Goal: Transaction & Acquisition: Obtain resource

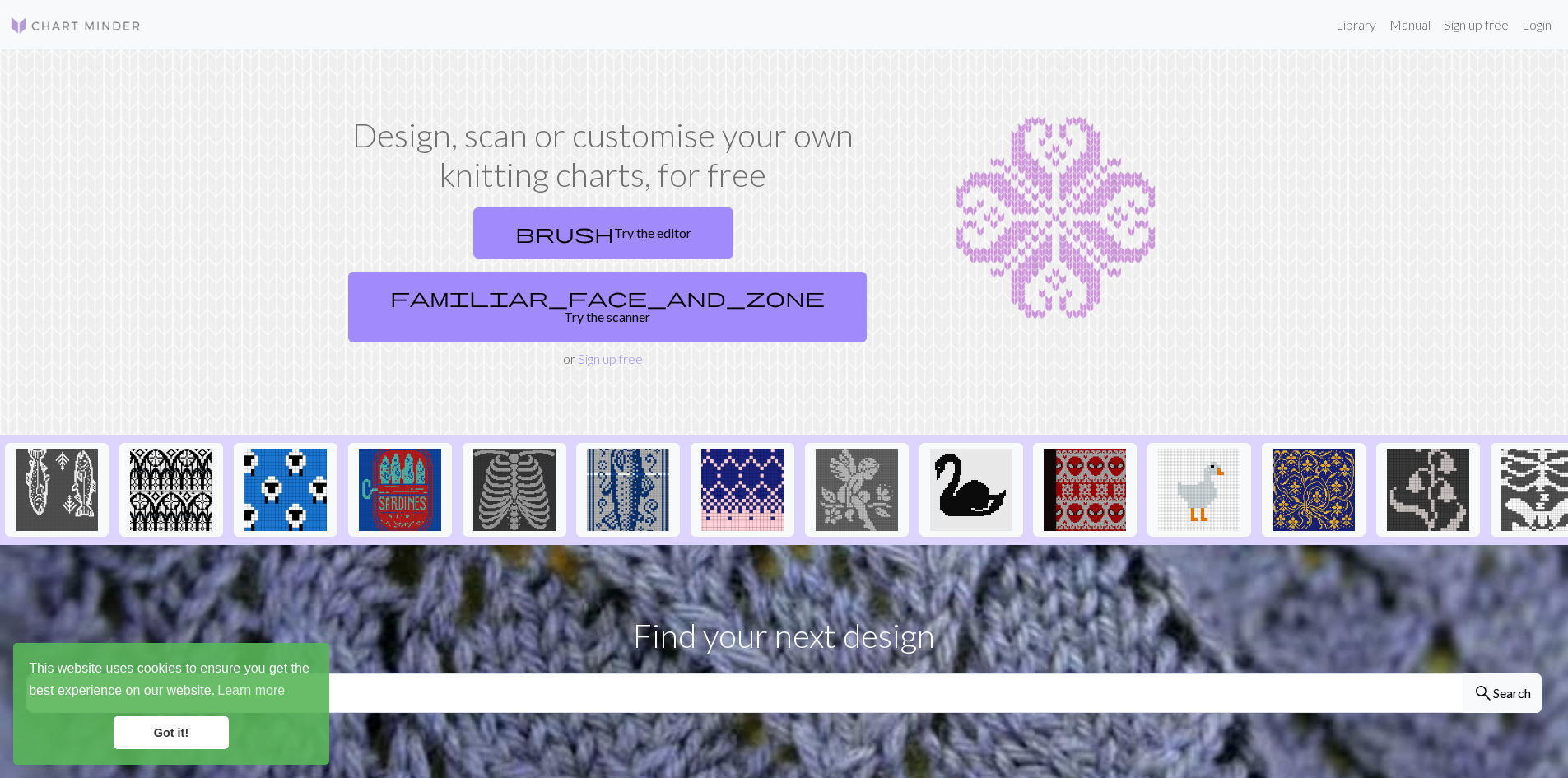
click at [600, 282] on div "brush Try the editor familiar_face_and_zone Try the scanner or Sign up free" at bounding box center [604, 285] width 524 height 168
click at [608, 351] on link "Sign up free" at bounding box center [610, 359] width 65 height 16
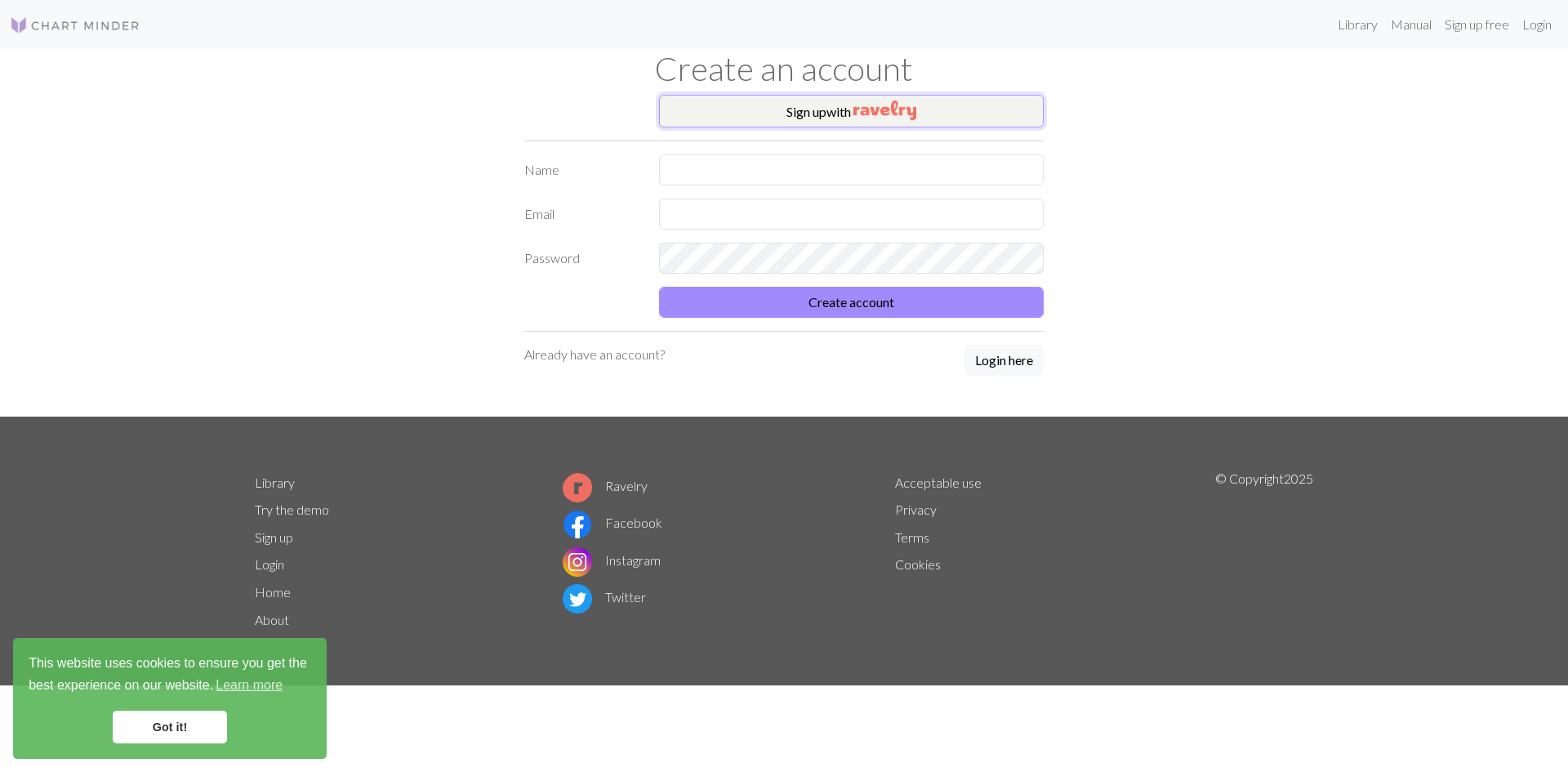
click at [786, 107] on button "Sign up with" at bounding box center [851, 111] width 384 height 33
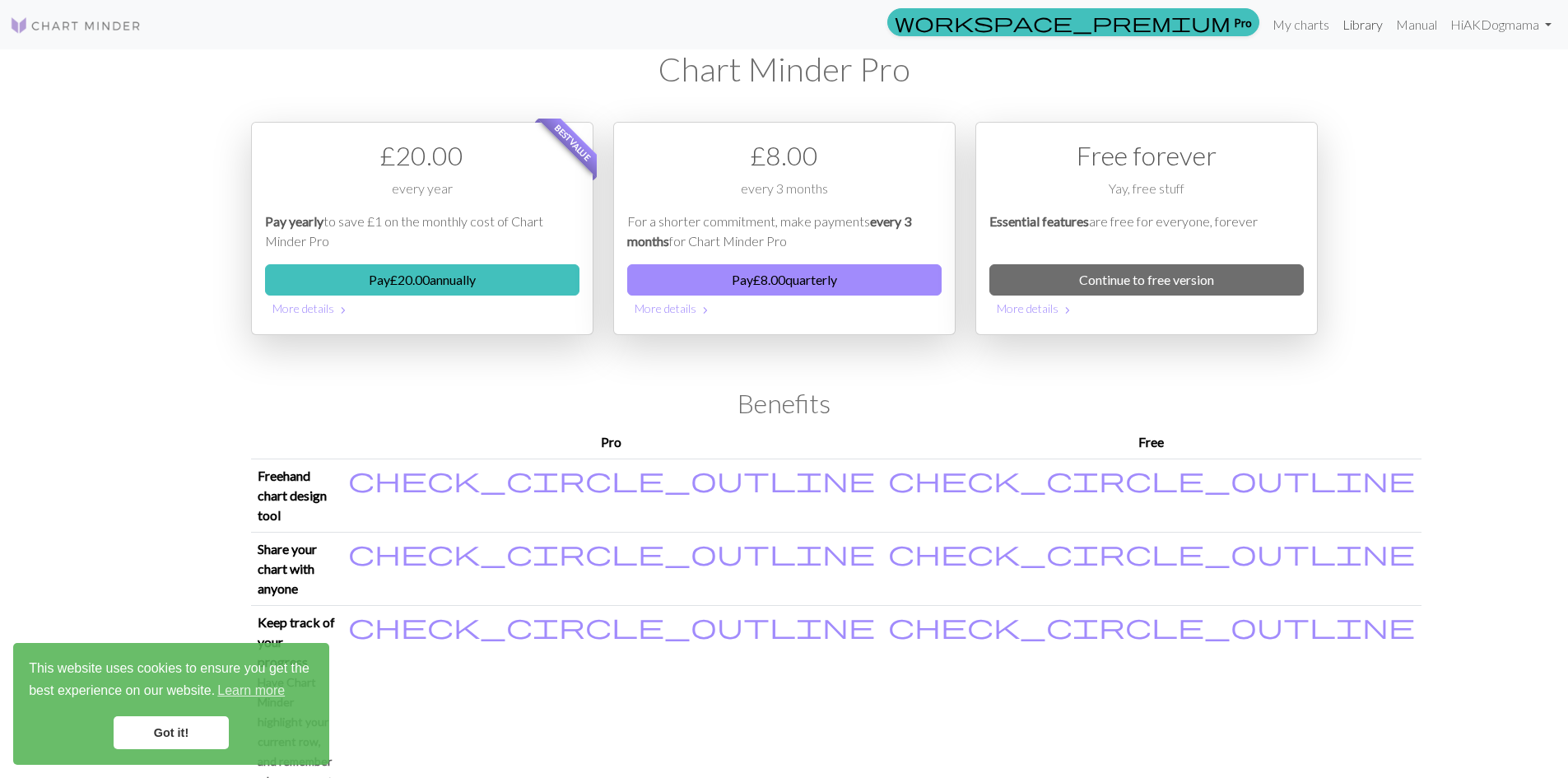
click at [1363, 29] on link "Library" at bounding box center [1363, 24] width 54 height 33
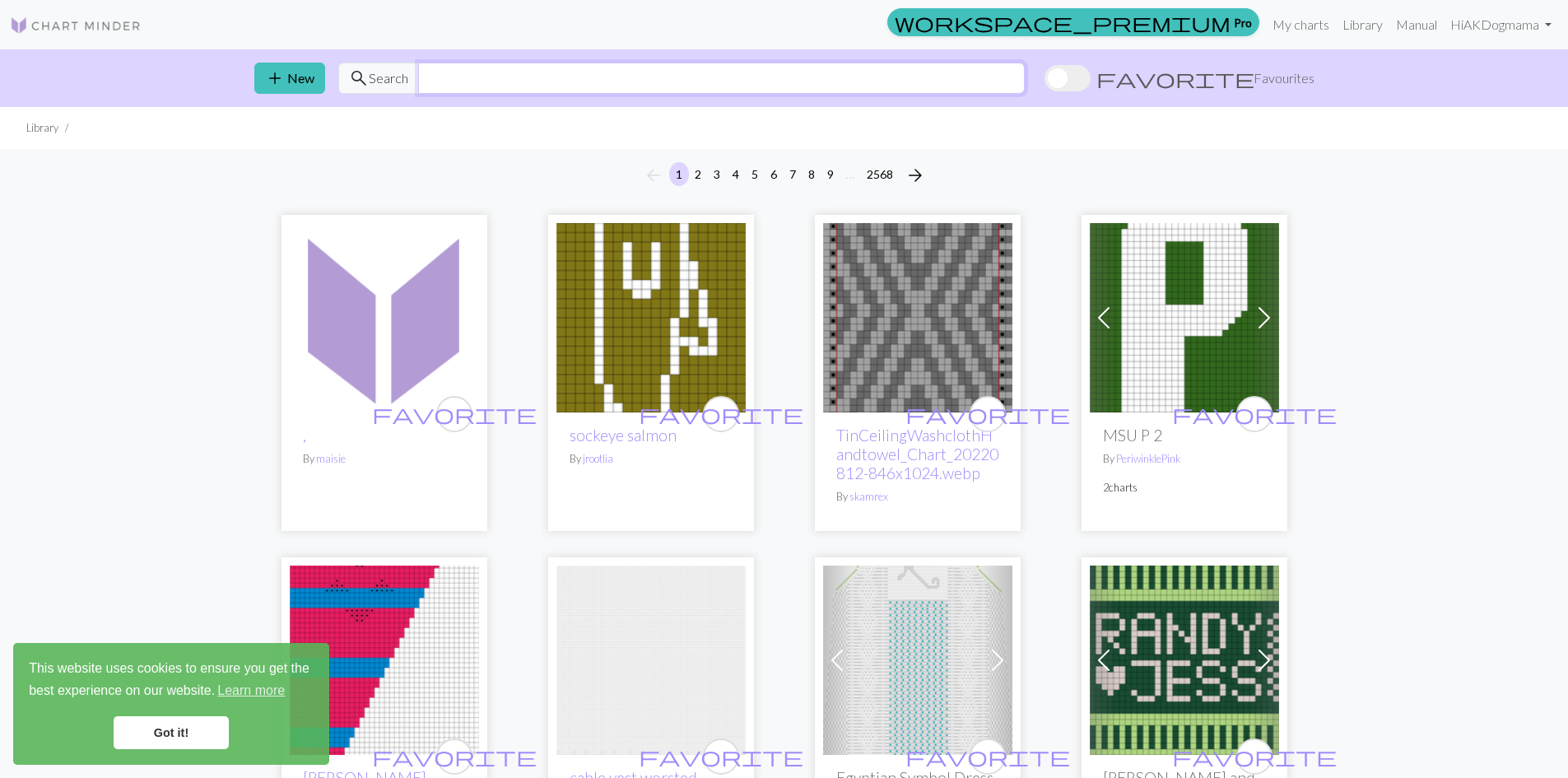
click at [672, 90] on input "text" at bounding box center [721, 78] width 607 height 31
type input "tree"
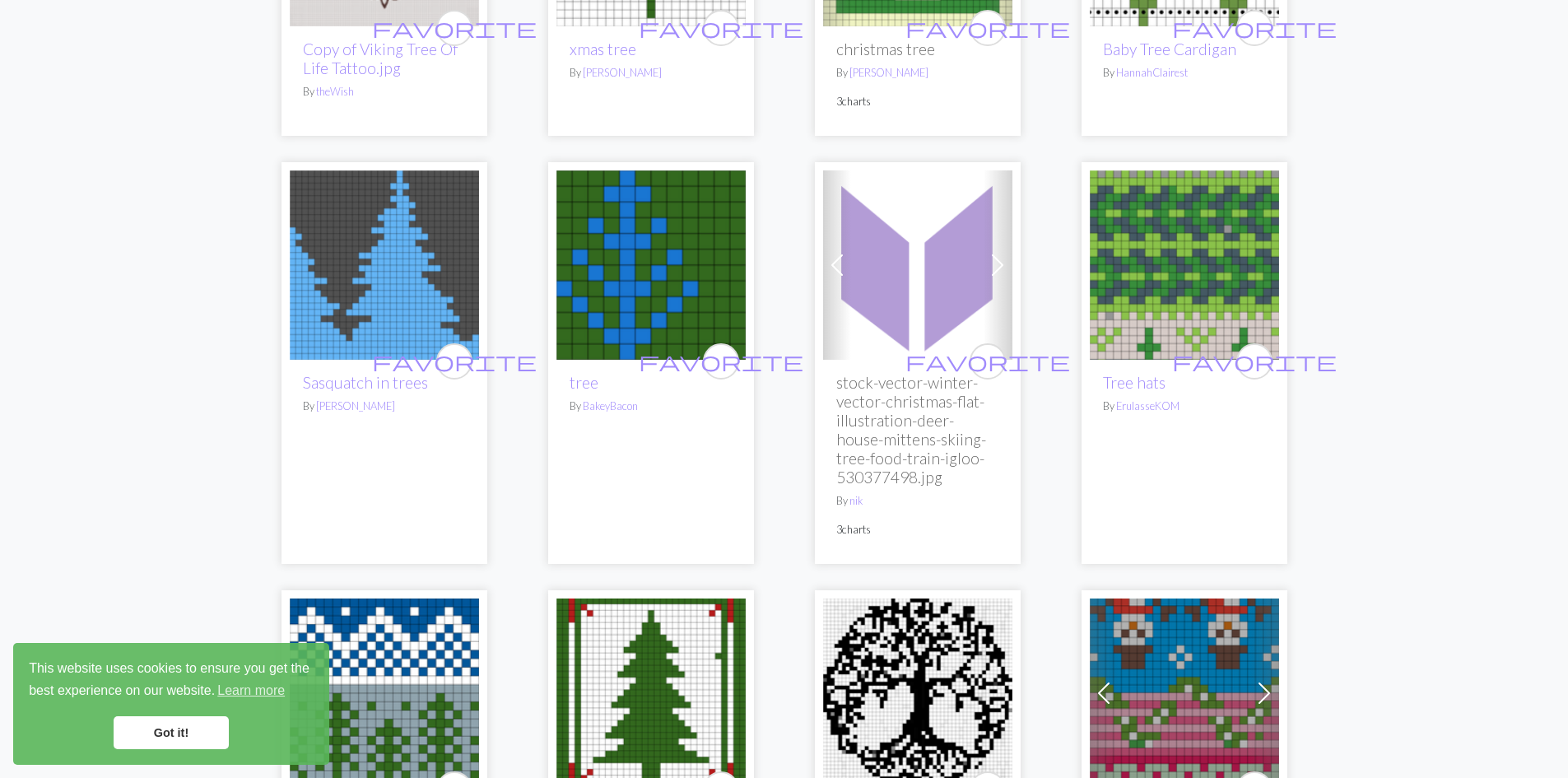
scroll to position [2552, 0]
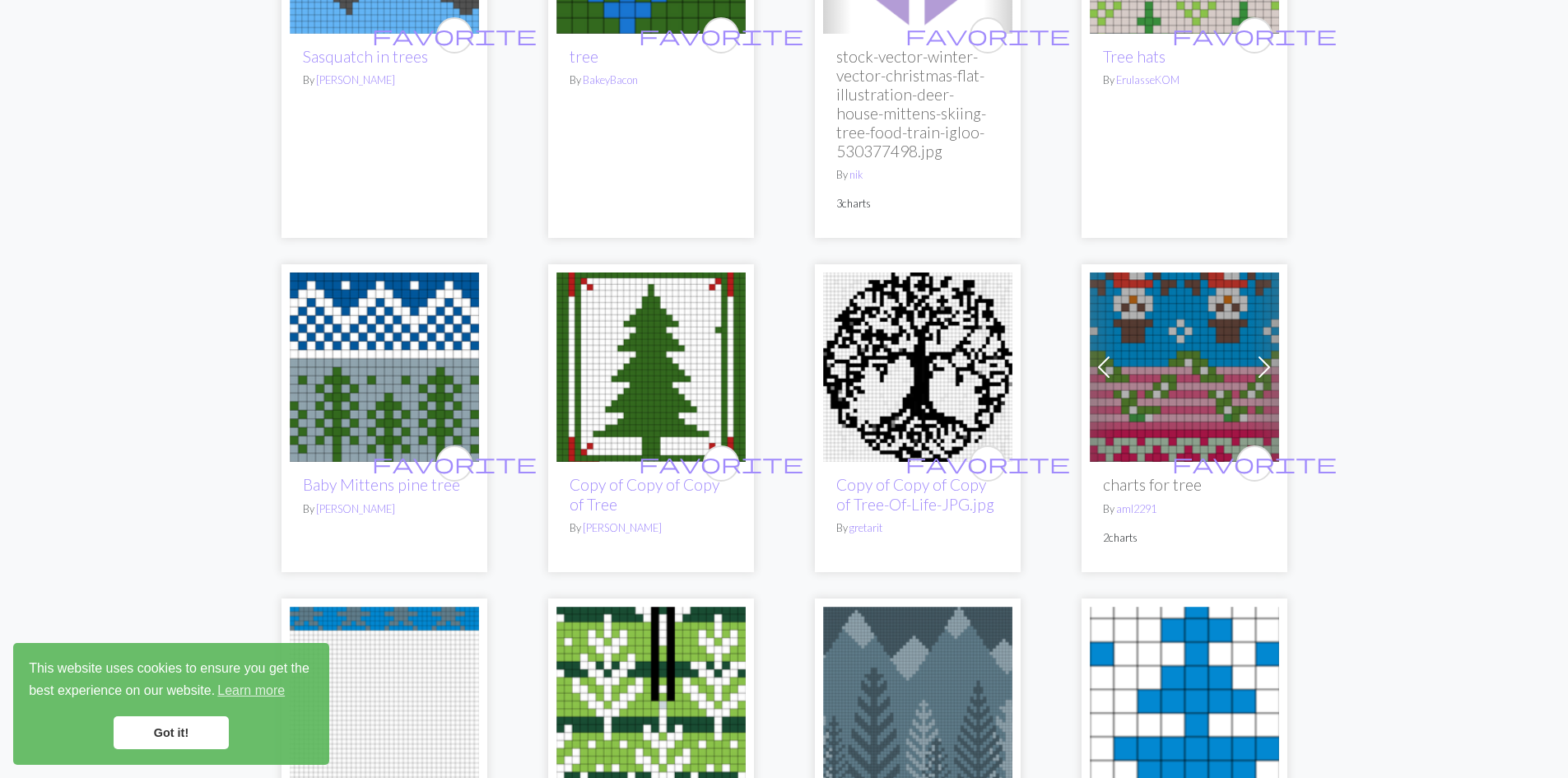
click at [400, 327] on img at bounding box center [385, 368] width 189 height 189
